Goal: Transaction & Acquisition: Purchase product/service

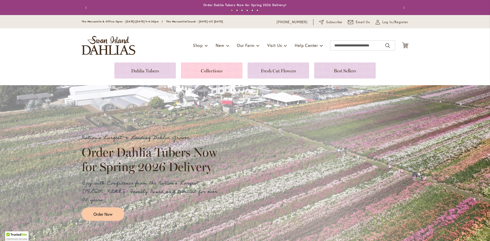
click at [220, 72] on link at bounding box center [212, 71] width 62 height 16
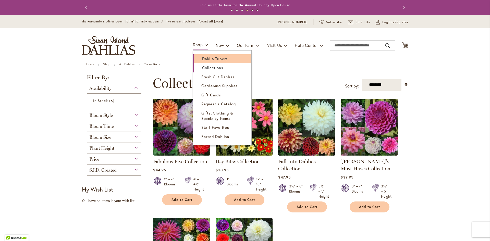
click at [206, 57] on span "Dahlia Tubers" at bounding box center [215, 58] width 26 height 5
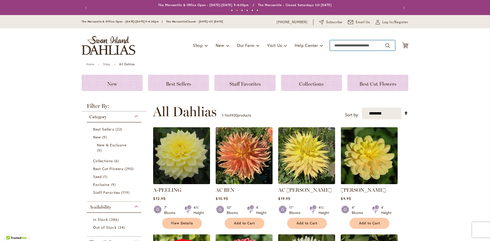
click at [349, 43] on input "Search" at bounding box center [362, 45] width 65 height 10
type input "*****"
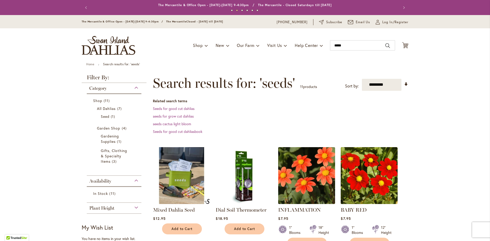
click at [186, 179] on img at bounding box center [182, 176] width 60 height 60
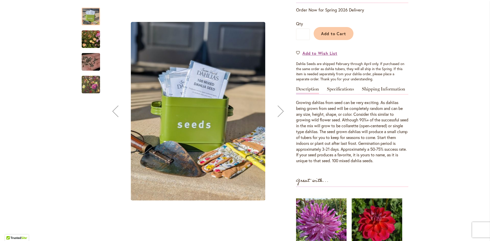
scroll to position [128, 0]
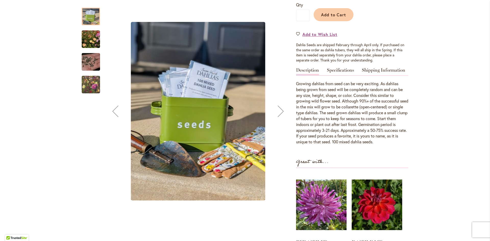
click at [276, 113] on div "Next" at bounding box center [281, 111] width 20 height 20
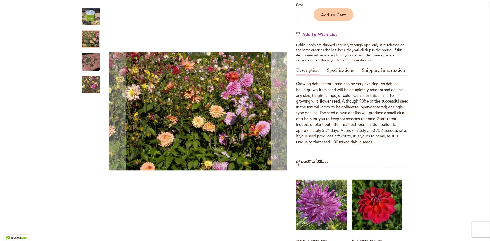
click at [282, 100] on button "Next" at bounding box center [281, 112] width 20 height 218
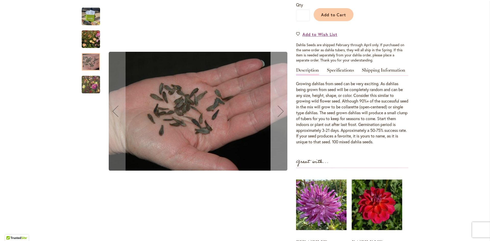
click at [282, 100] on button "Next" at bounding box center [281, 112] width 20 height 218
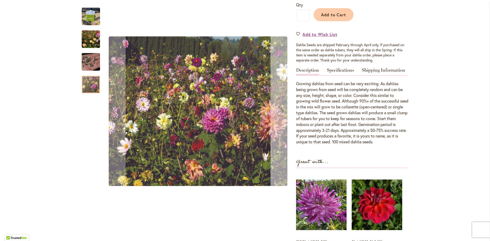
click at [282, 100] on button "Next" at bounding box center [281, 112] width 20 height 218
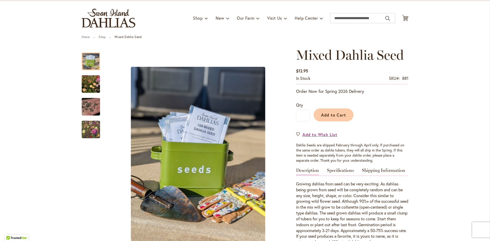
scroll to position [26, 0]
